Goal: Transaction & Acquisition: Purchase product/service

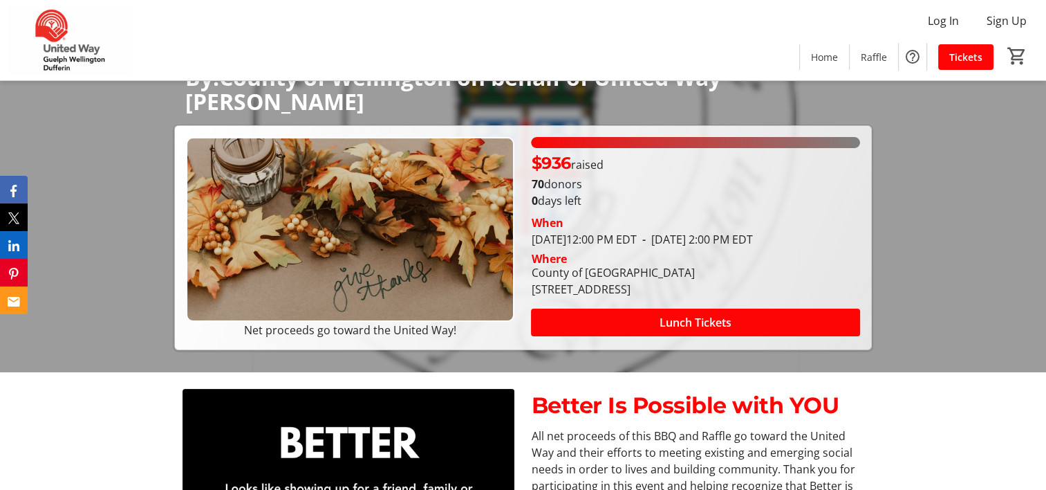
scroll to position [138, 0]
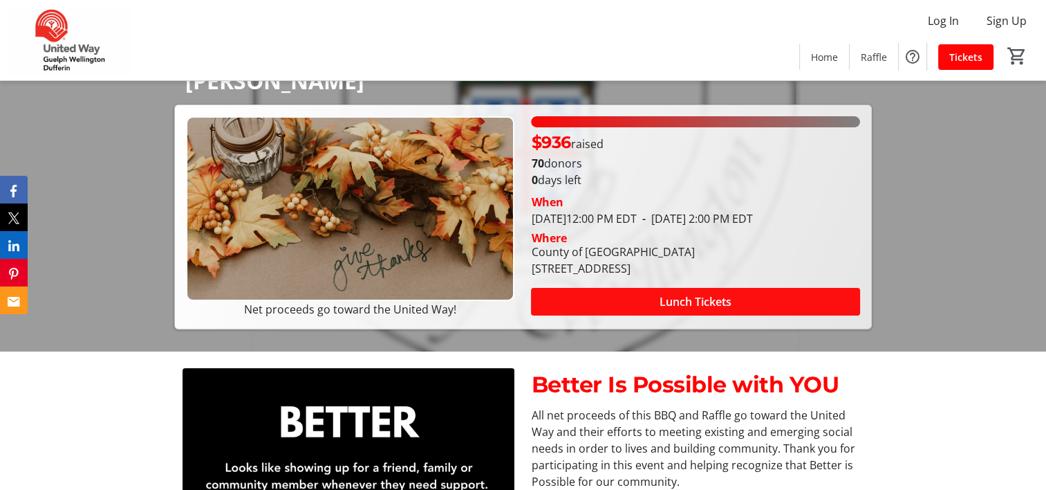
click at [714, 310] on span "Lunch Tickets" at bounding box center [696, 301] width 72 height 17
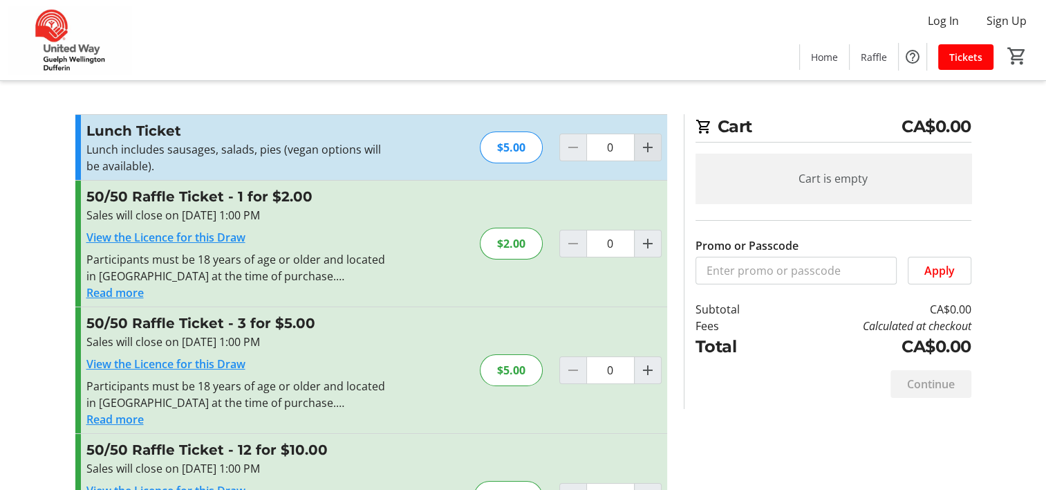
click at [650, 155] on span "Increment by one" at bounding box center [648, 147] width 26 height 26
type input "1"
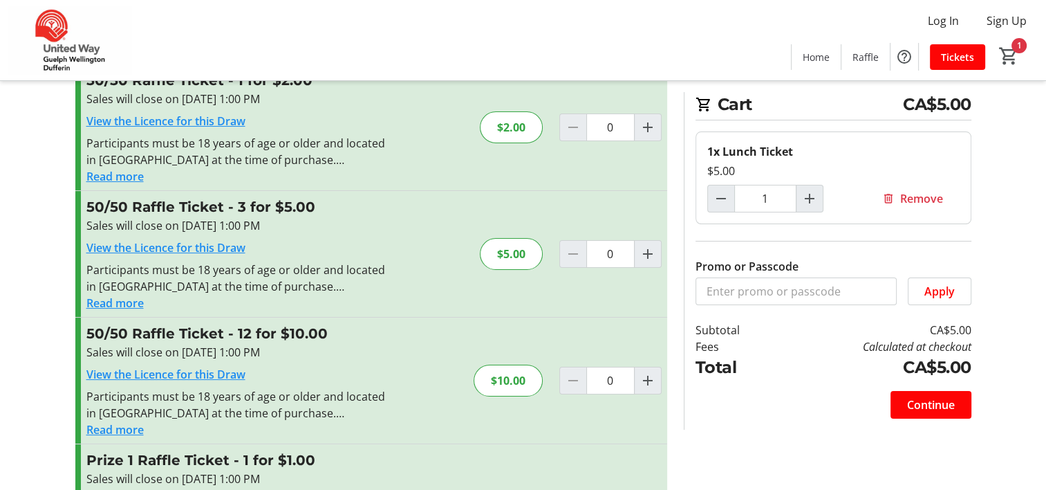
scroll to position [138, 0]
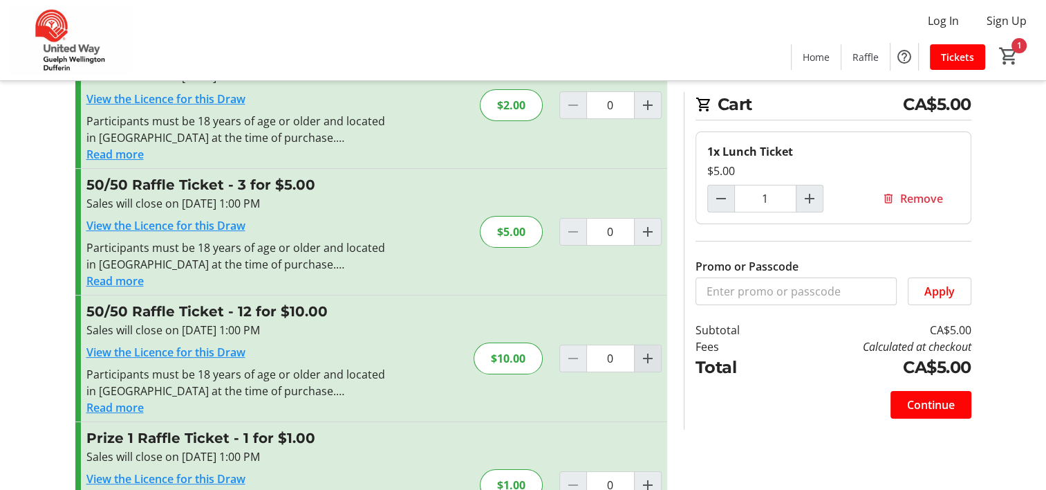
click at [640, 365] on button "Increment by one" at bounding box center [648, 358] width 26 height 26
type input "1"
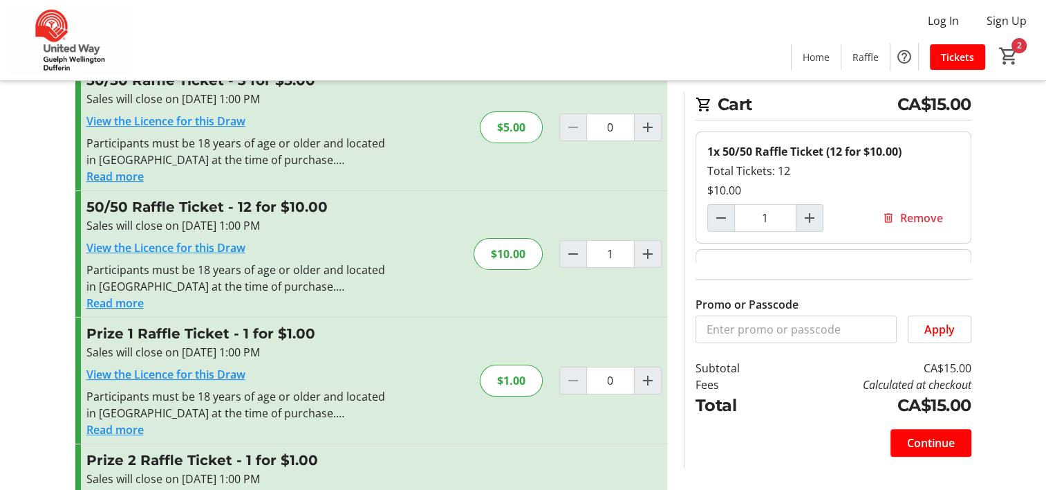
scroll to position [277, 0]
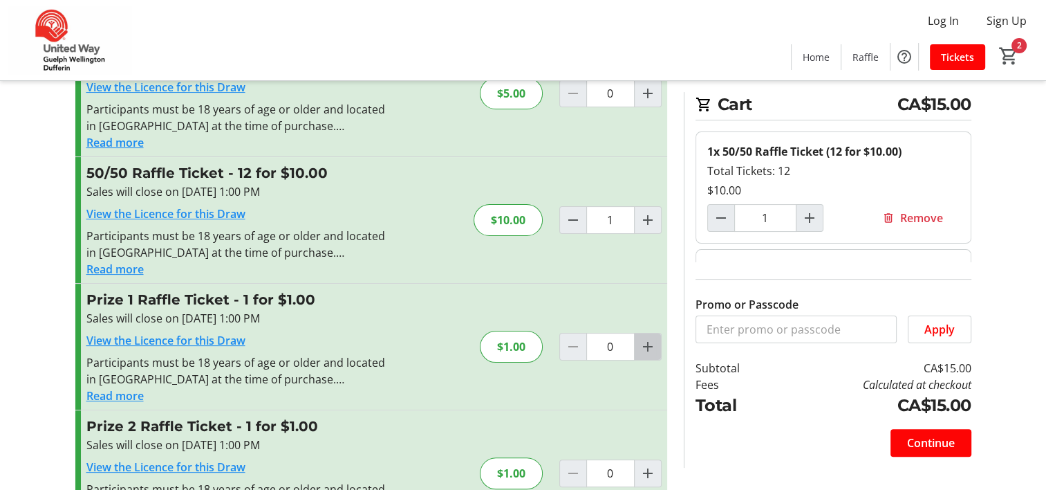
click at [649, 354] on span "Increment by one" at bounding box center [648, 346] width 26 height 26
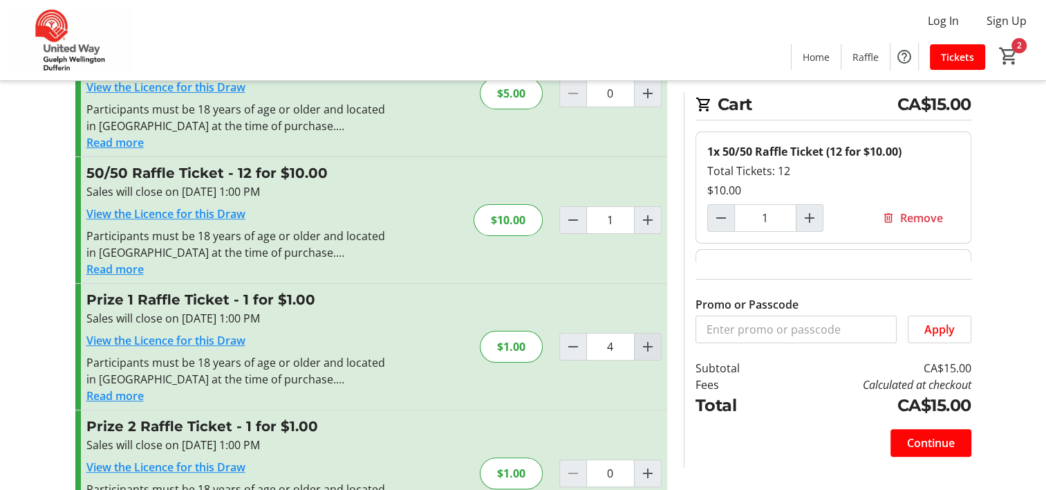
type input "5"
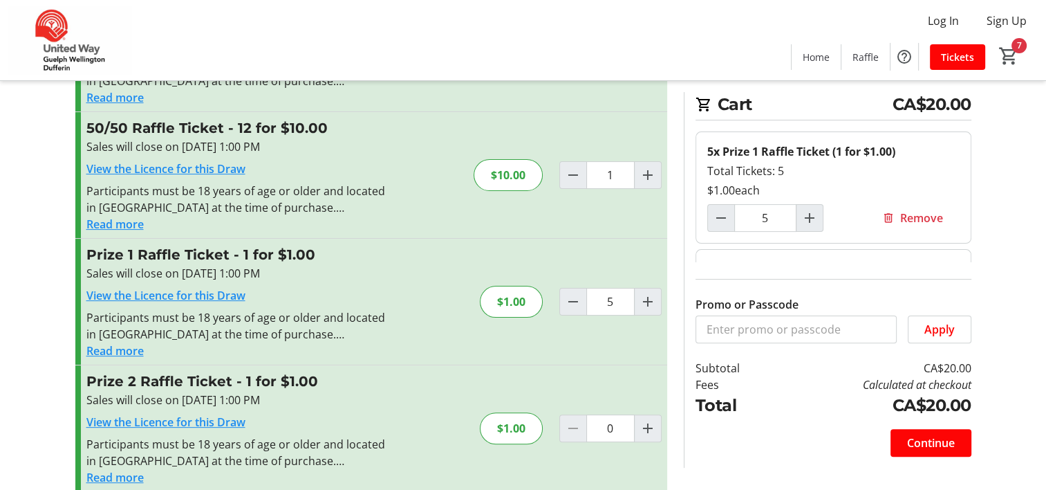
scroll to position [346, 0]
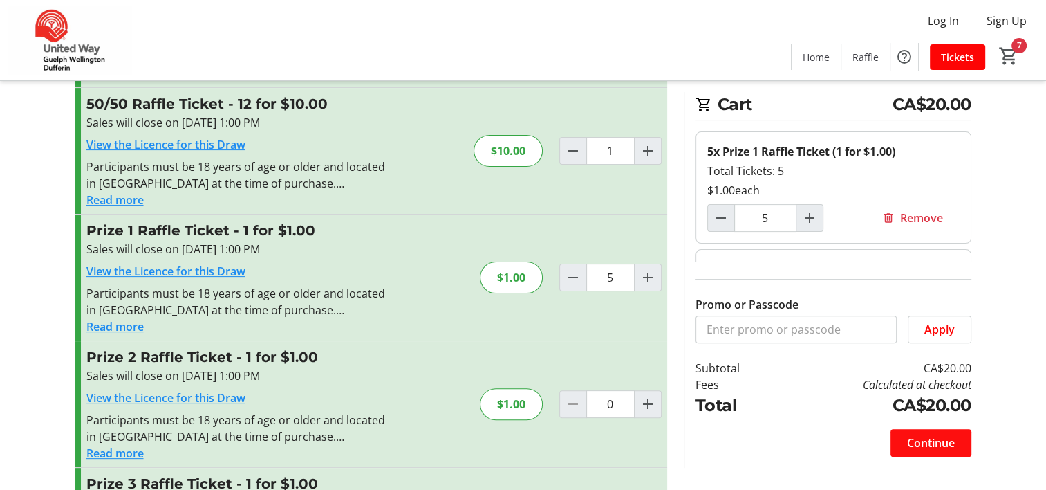
click at [914, 440] on span "Continue" at bounding box center [931, 442] width 48 height 17
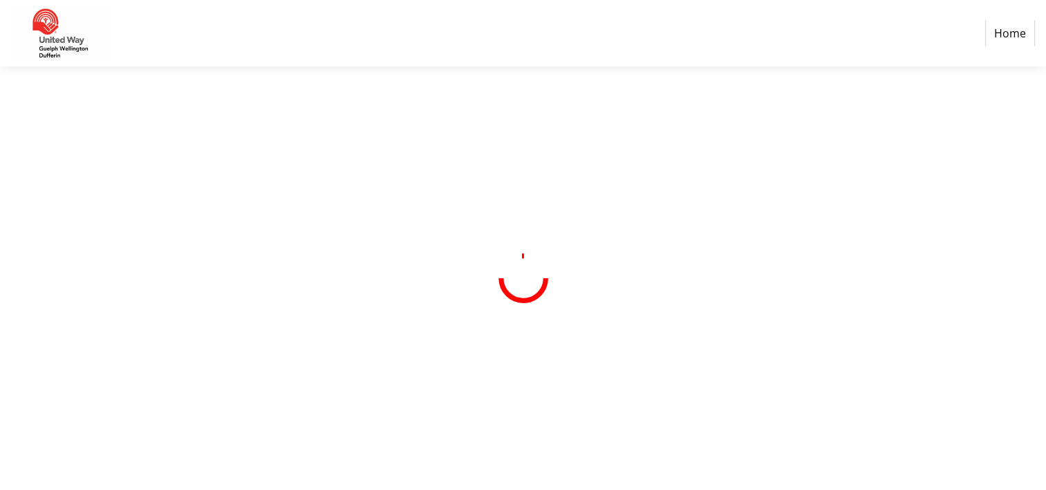
select select "CA"
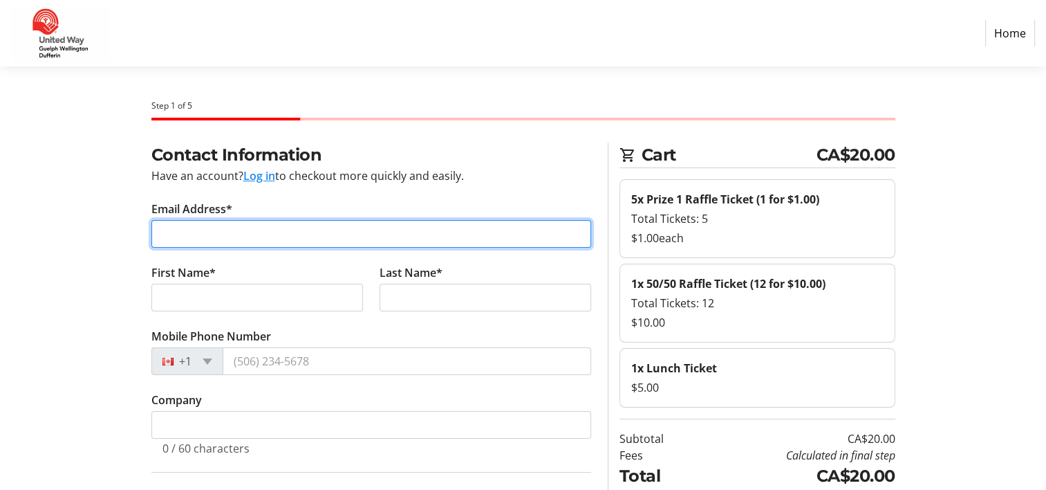
click at [268, 241] on input "Email Address*" at bounding box center [371, 234] width 440 height 28
type input "lauraa@wellington.ca"
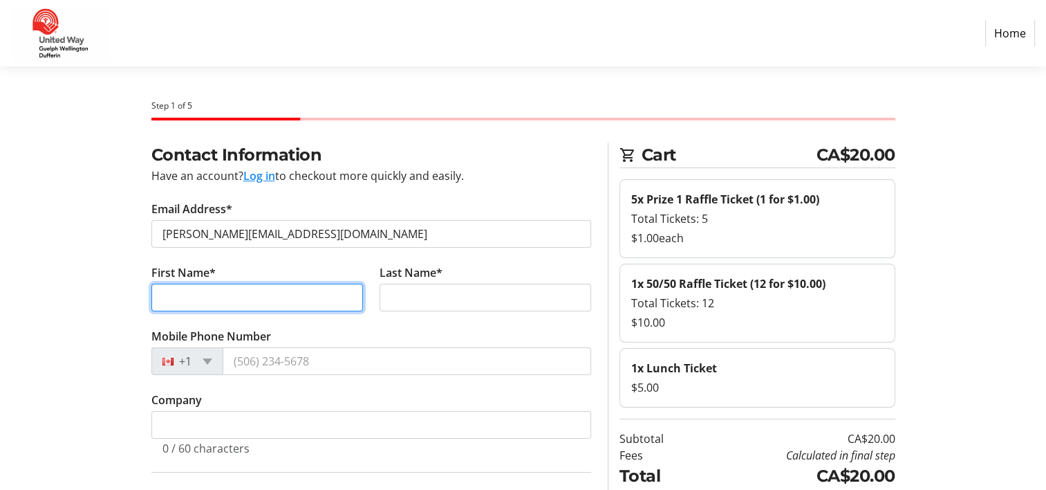
type input "Laura"
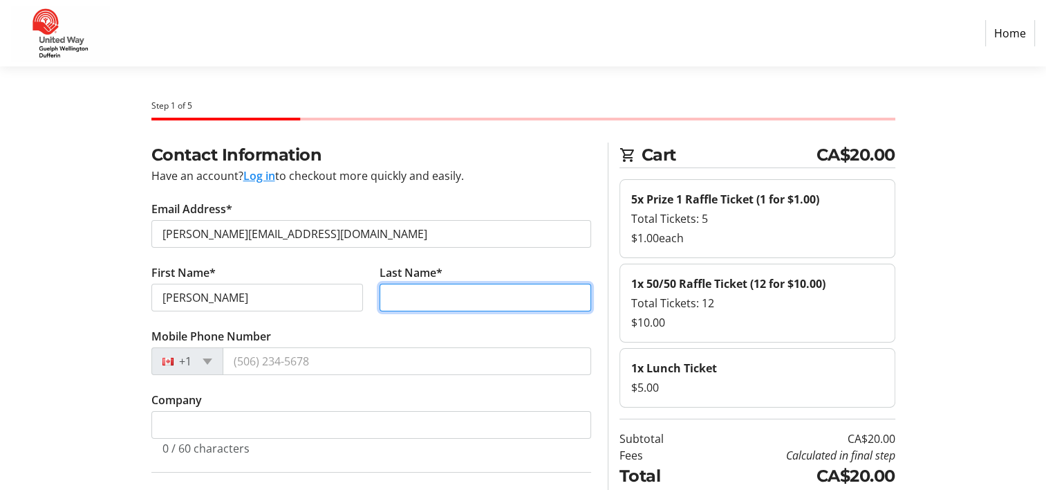
type input "Aston"
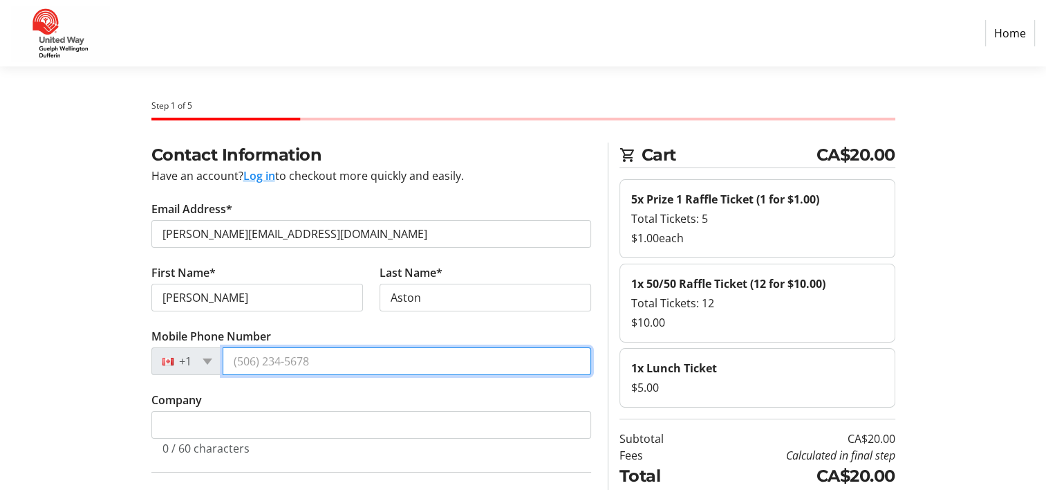
type input "(519) 321-9243"
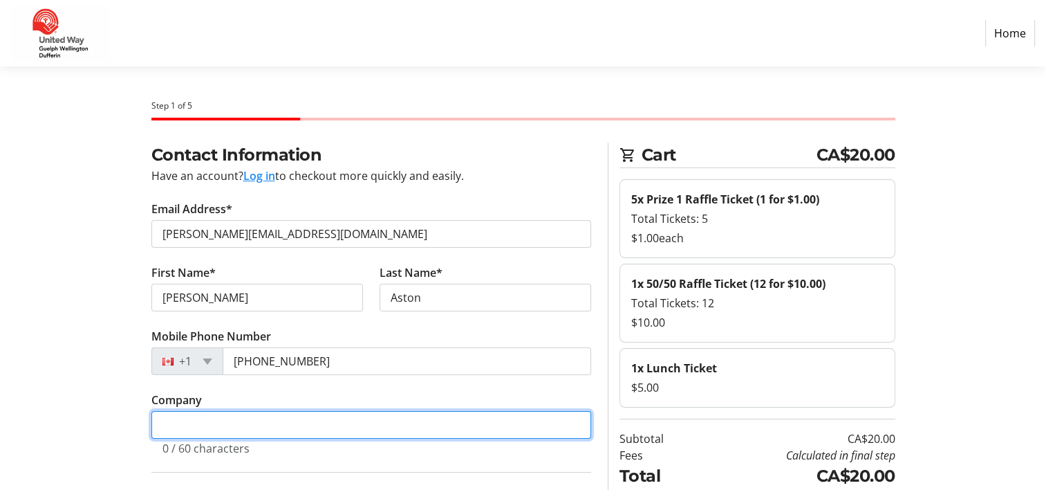
type input "County of Wellington"
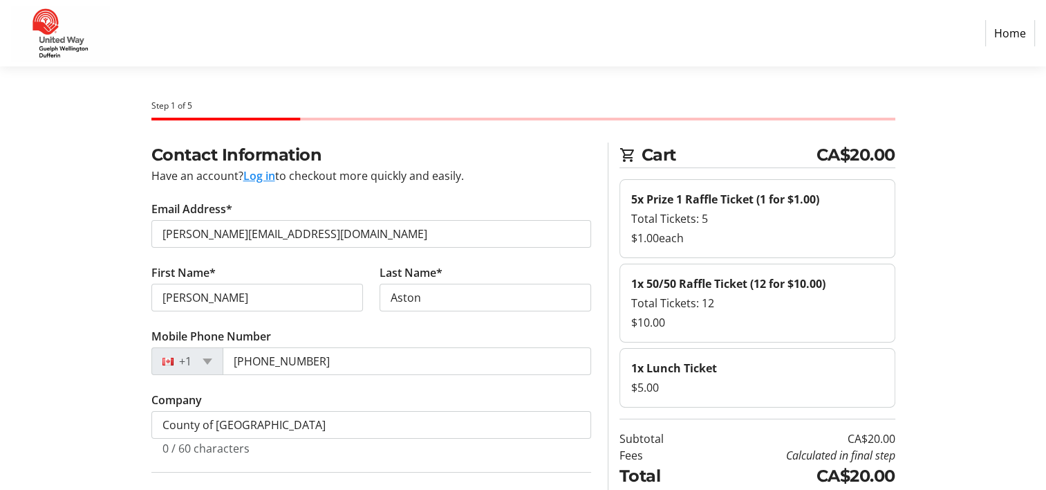
type input "101 Ruby's Crescent"
type input "Mount Forest"
select select "ON"
type input "N0G 2L2"
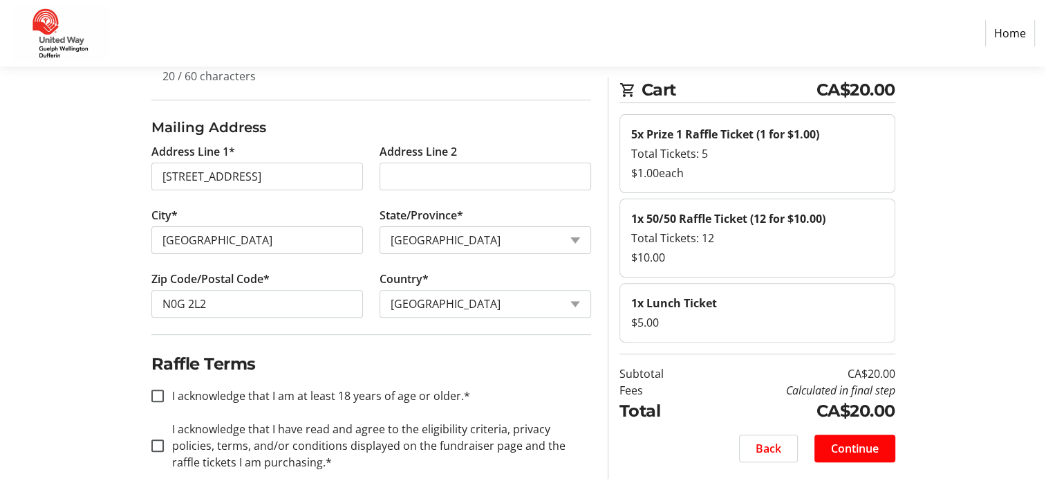
scroll to position [384, 0]
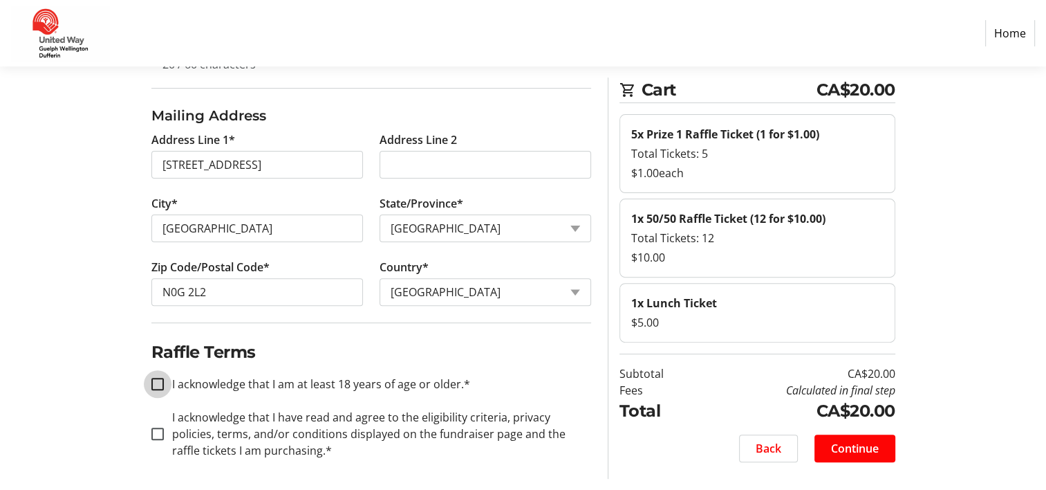
click at [153, 385] on input "I acknowledge that I am at least 18 years of age or older.*" at bounding box center [157, 384] width 12 height 12
checkbox input "true"
click at [158, 436] on input "I acknowledge that I have read and agree to the eligibility criteria, privacy p…" at bounding box center [157, 433] width 12 height 12
checkbox input "true"
click at [846, 448] on span "Continue" at bounding box center [855, 448] width 48 height 17
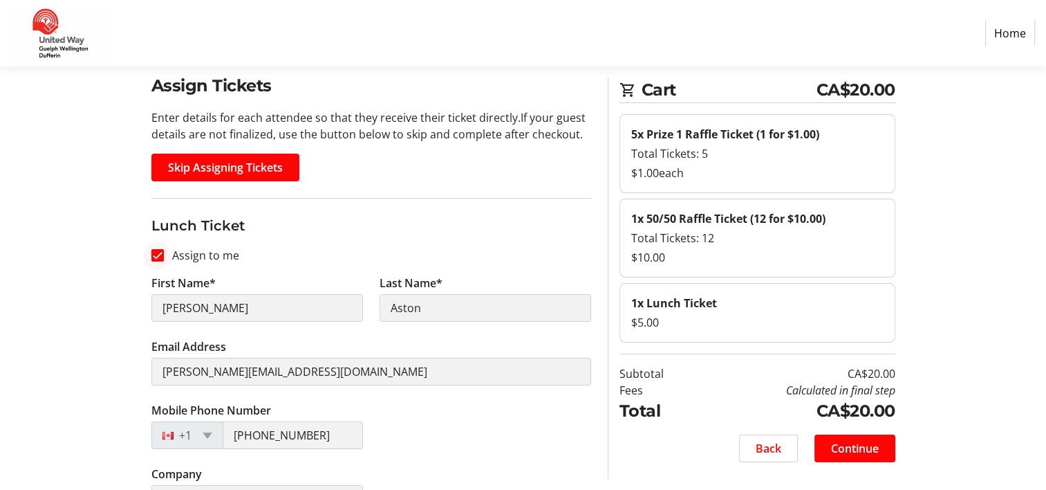
scroll to position [108, 0]
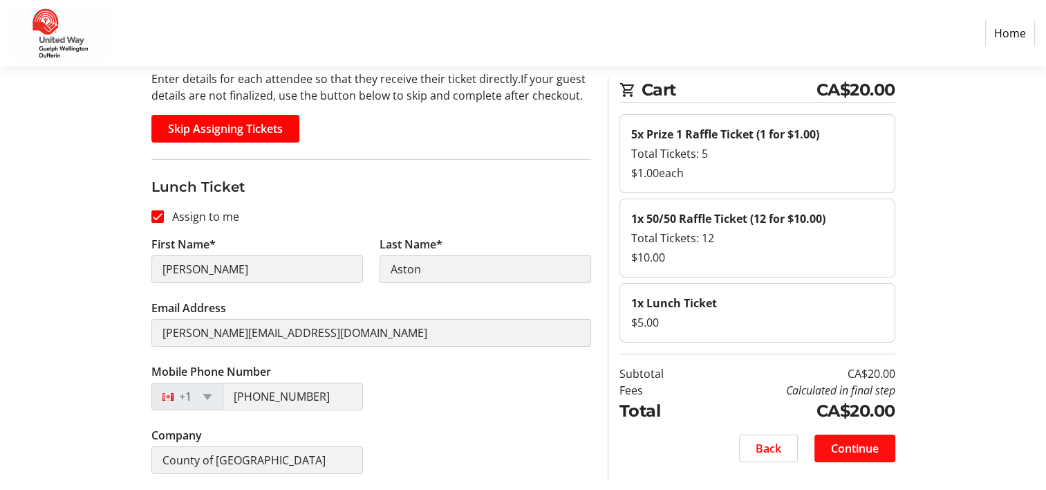
click at [855, 445] on span "Continue" at bounding box center [855, 448] width 48 height 17
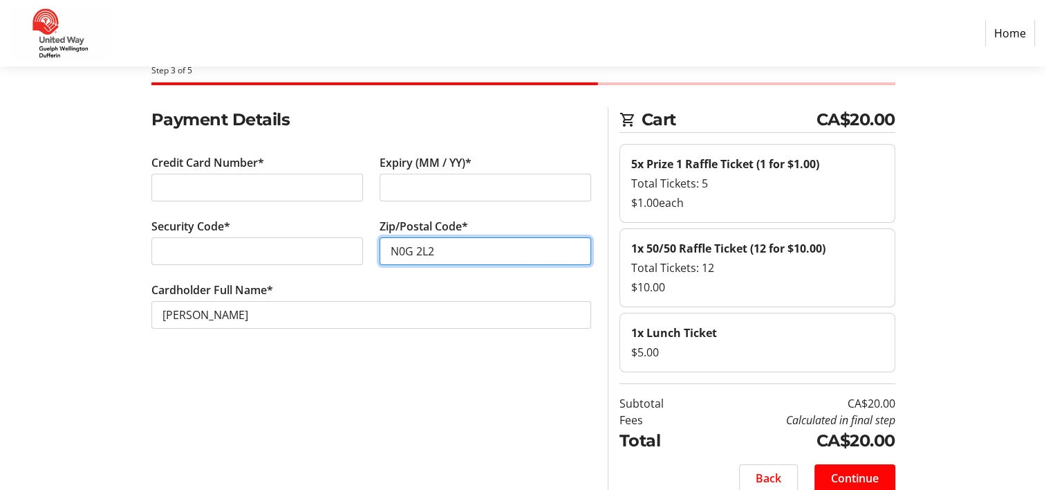
scroll to position [53, 0]
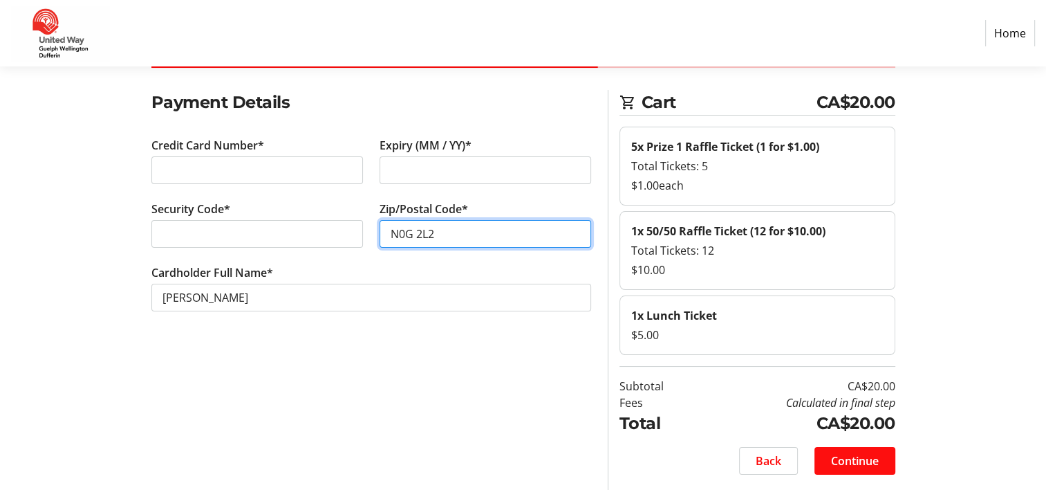
type input "N0G 2L2"
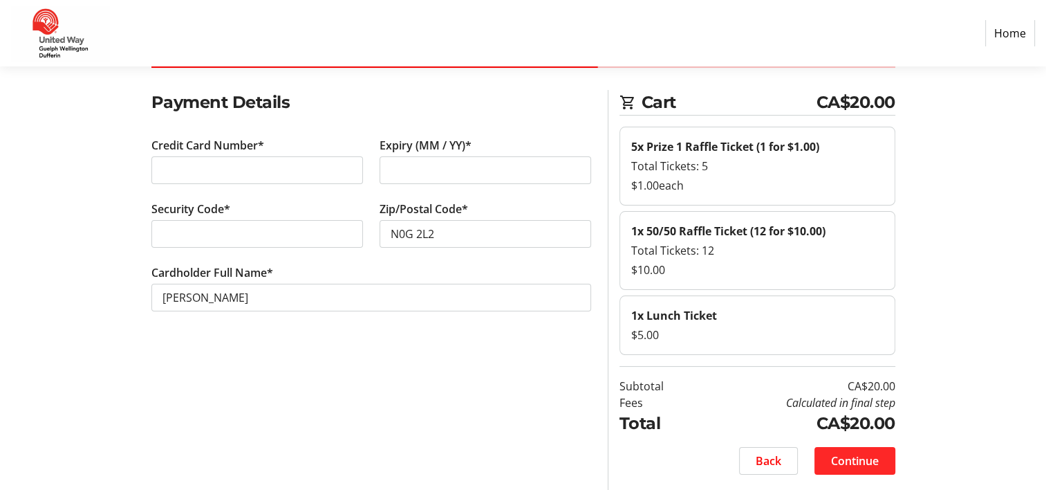
click at [860, 456] on span "Continue" at bounding box center [855, 460] width 48 height 17
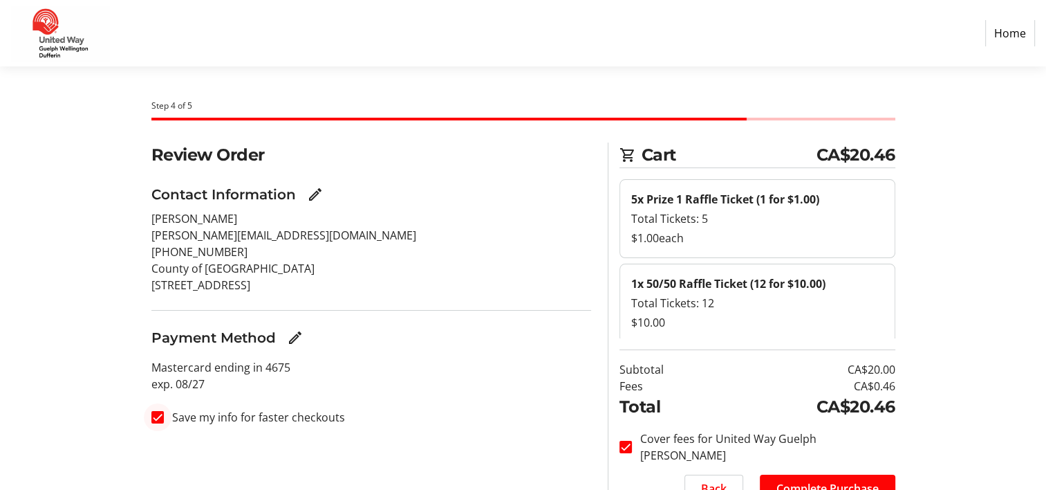
click at [165, 416] on div at bounding box center [157, 416] width 33 height 33
checkbox input "false"
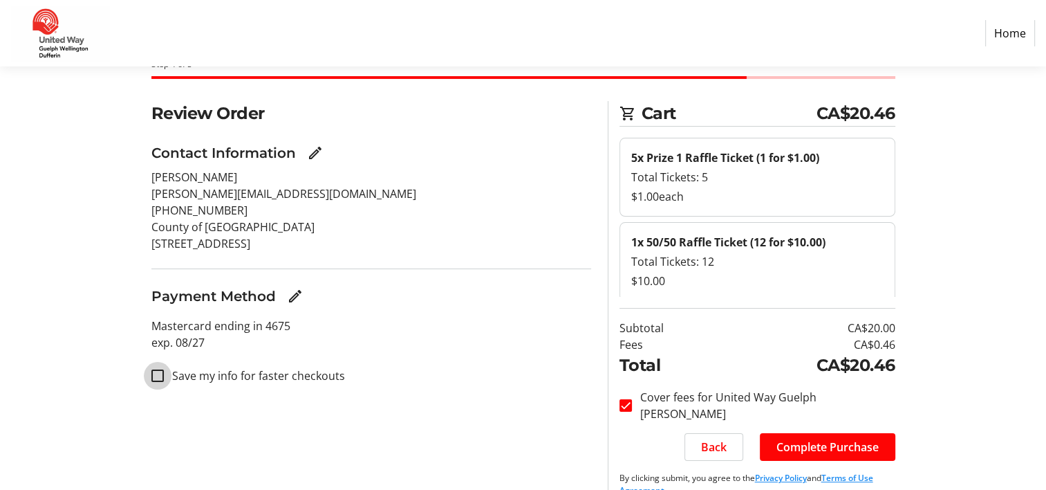
scroll to position [65, 0]
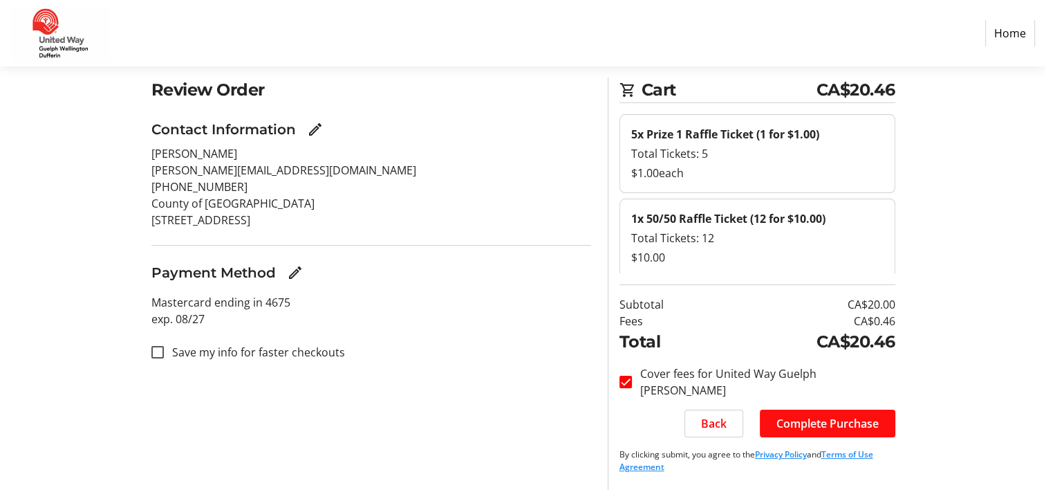
click at [820, 423] on span "Complete Purchase" at bounding box center [828, 423] width 102 height 17
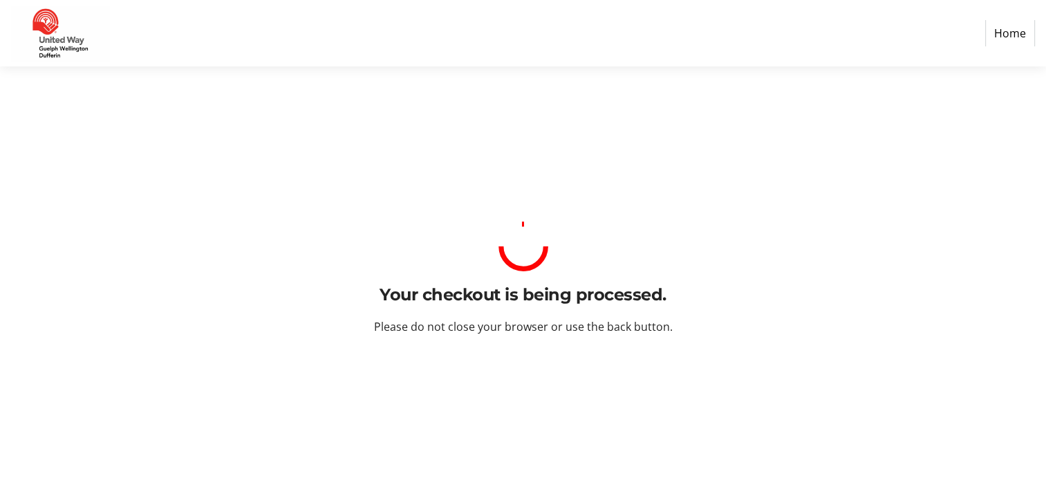
scroll to position [0, 0]
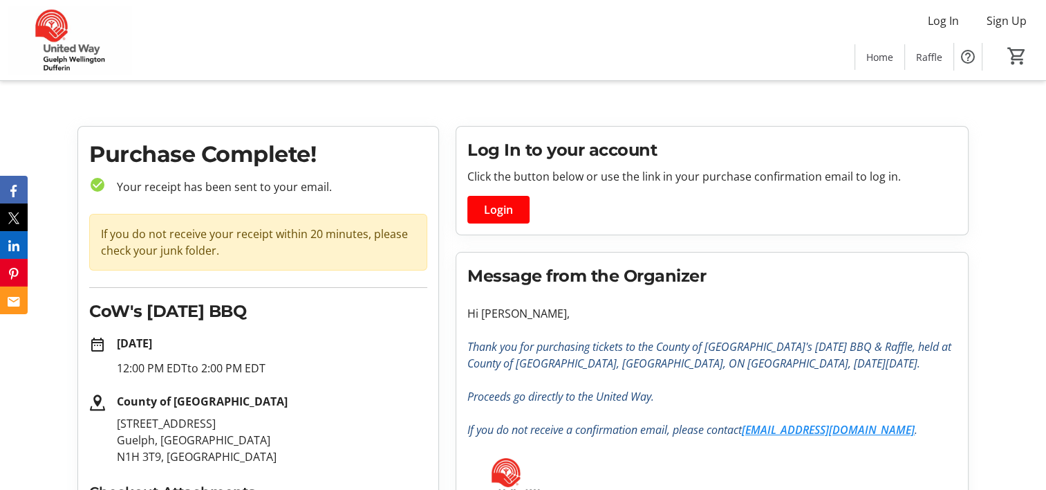
scroll to position [134, 0]
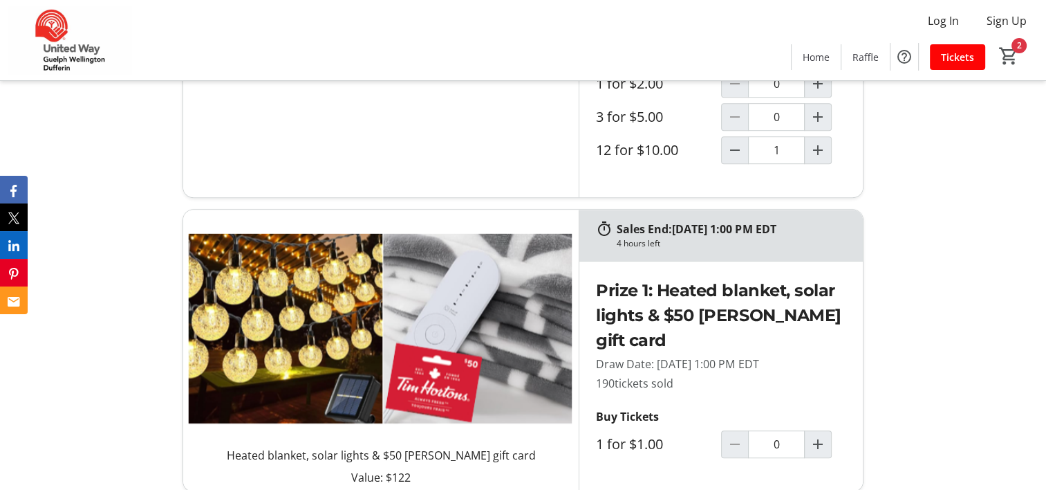
scroll to position [761, 0]
